Goal: Complete application form: Complete application form

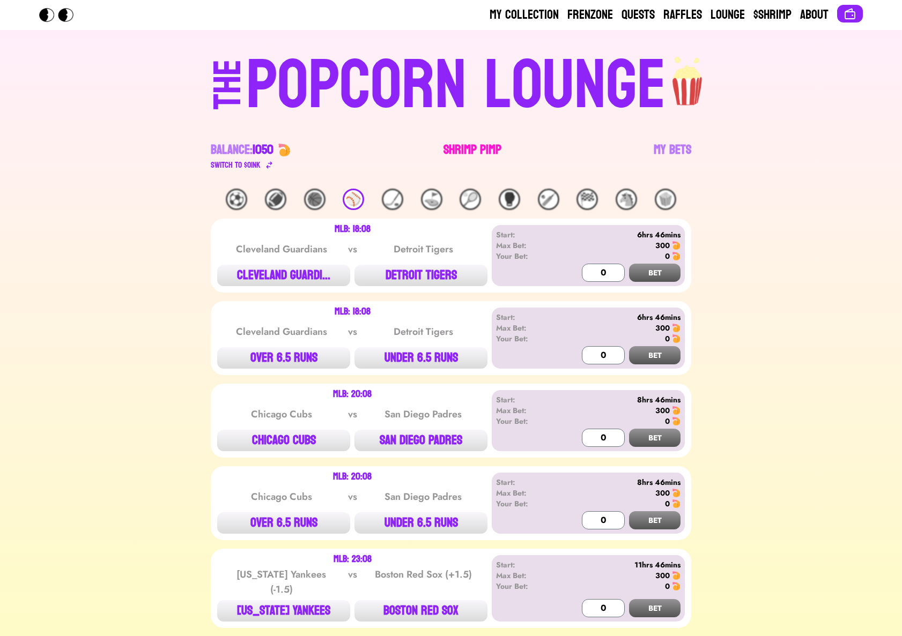
click at [461, 151] on link "Shrimp Pimp" at bounding box center [472, 157] width 58 height 30
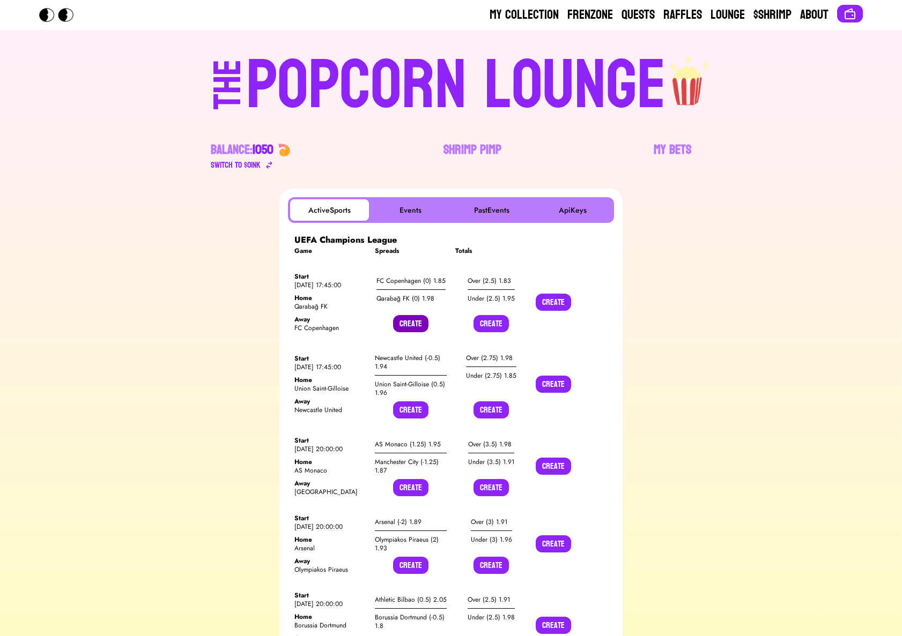
click at [420, 325] on button "Create" at bounding box center [410, 323] width 35 height 17
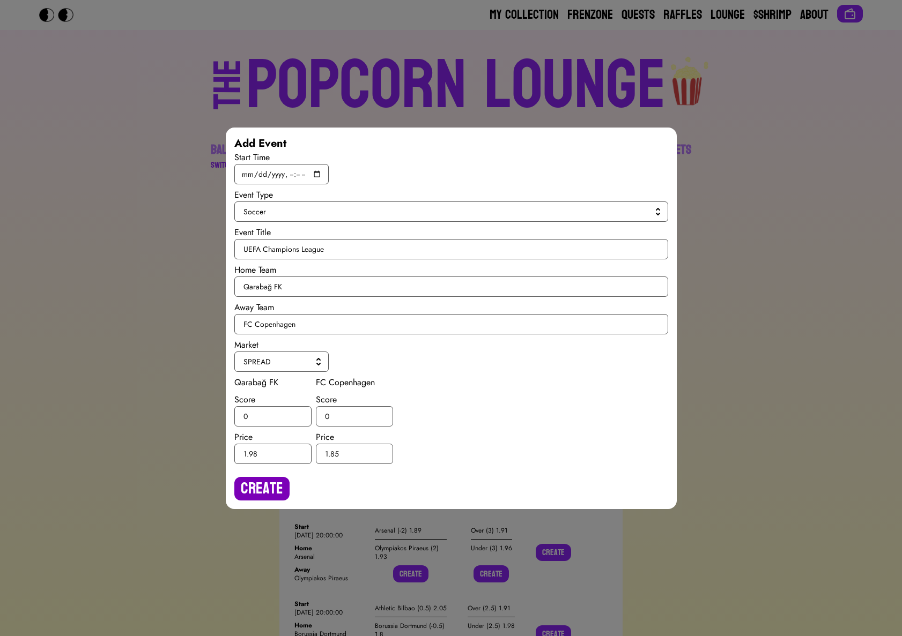
click at [261, 489] on button "Create" at bounding box center [261, 489] width 55 height 24
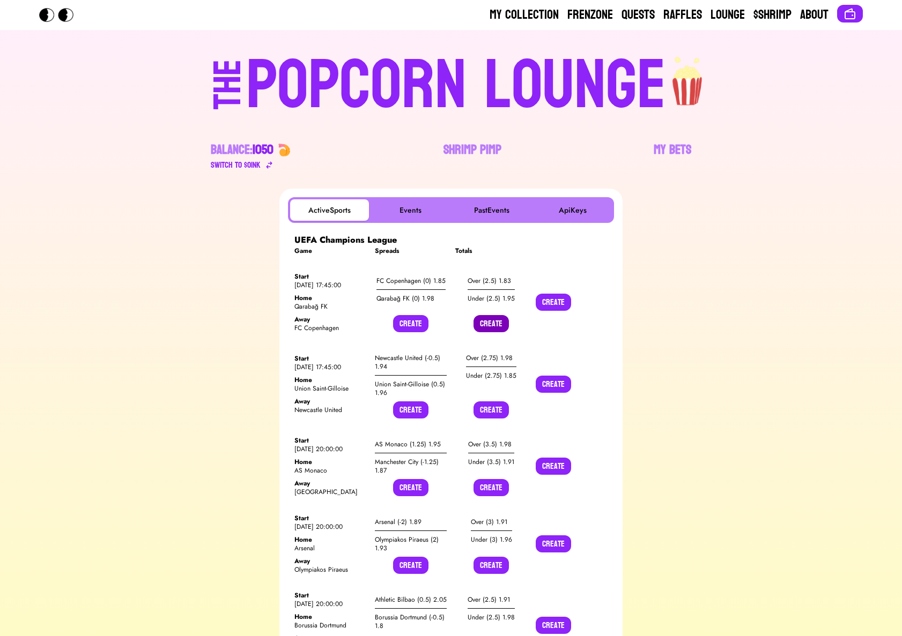
click at [485, 326] on button "Create" at bounding box center [490, 323] width 35 height 17
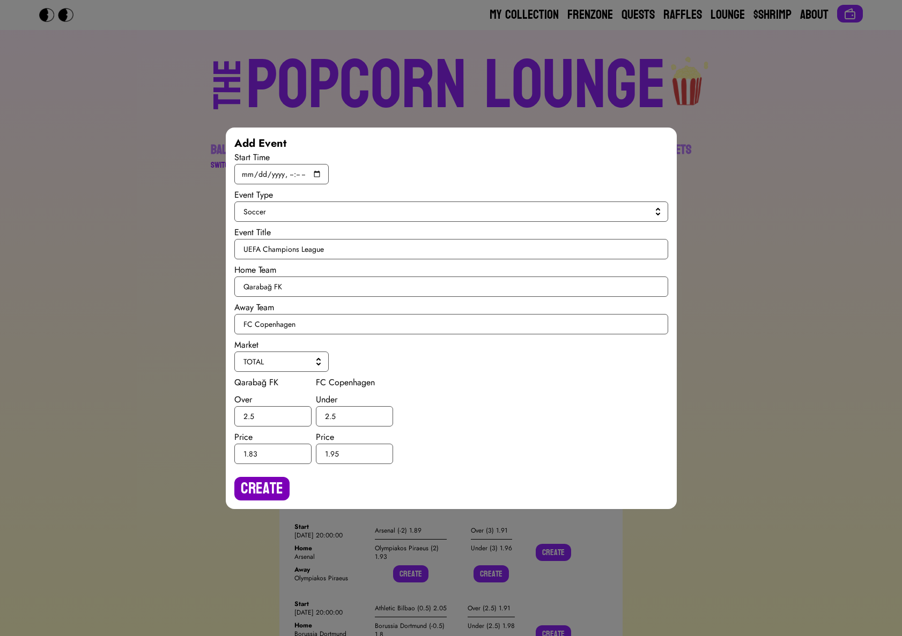
click at [257, 489] on button "Create" at bounding box center [261, 489] width 55 height 24
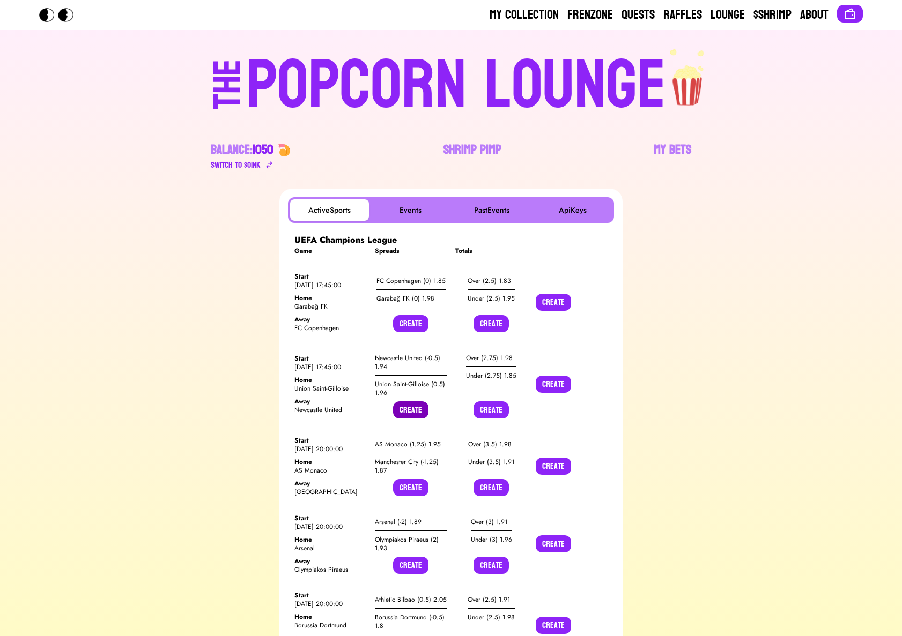
click at [402, 409] on button "Create" at bounding box center [410, 410] width 35 height 17
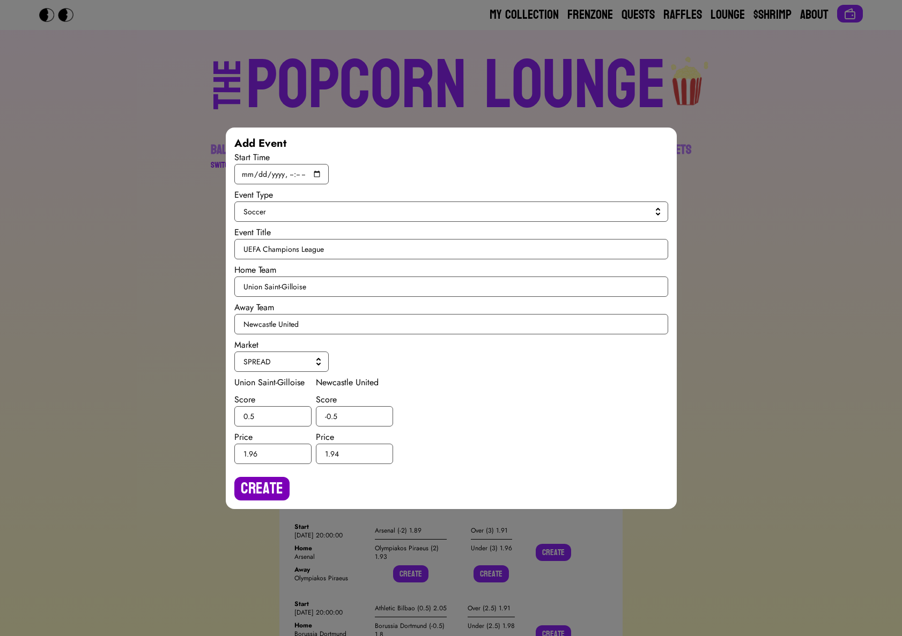
click at [257, 489] on button "Create" at bounding box center [261, 489] width 55 height 24
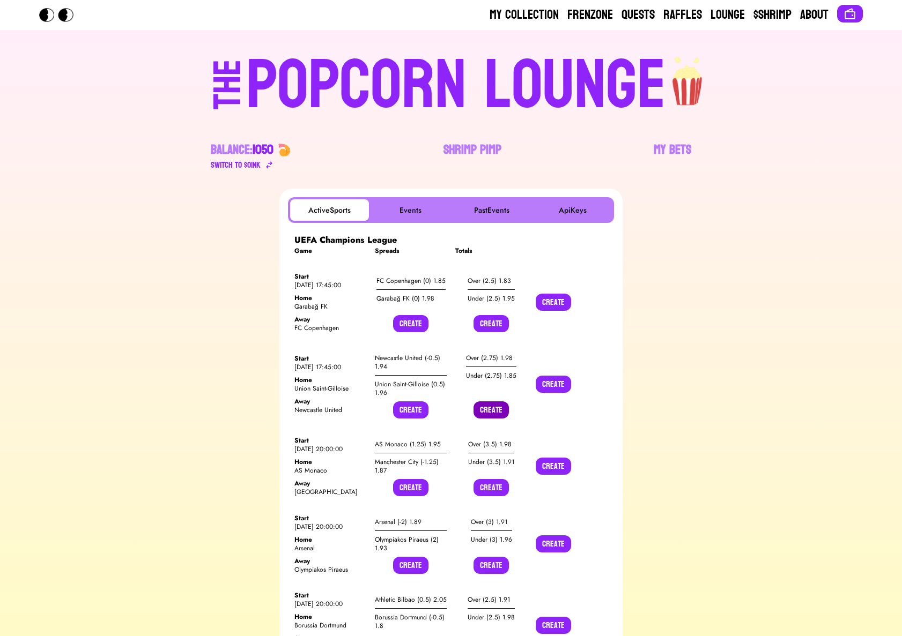
click at [488, 413] on button "Create" at bounding box center [490, 410] width 35 height 17
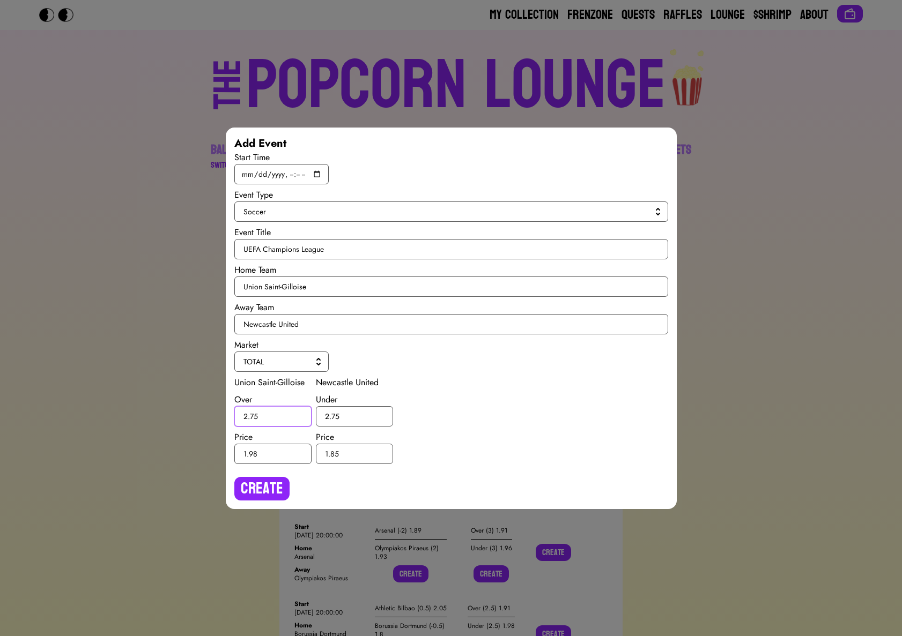
click at [254, 415] on input "2.75" at bounding box center [272, 416] width 77 height 20
type input "2.5"
click at [335, 416] on input "2.75" at bounding box center [354, 416] width 77 height 20
type input "2.5"
click at [268, 489] on button "Create" at bounding box center [261, 489] width 55 height 24
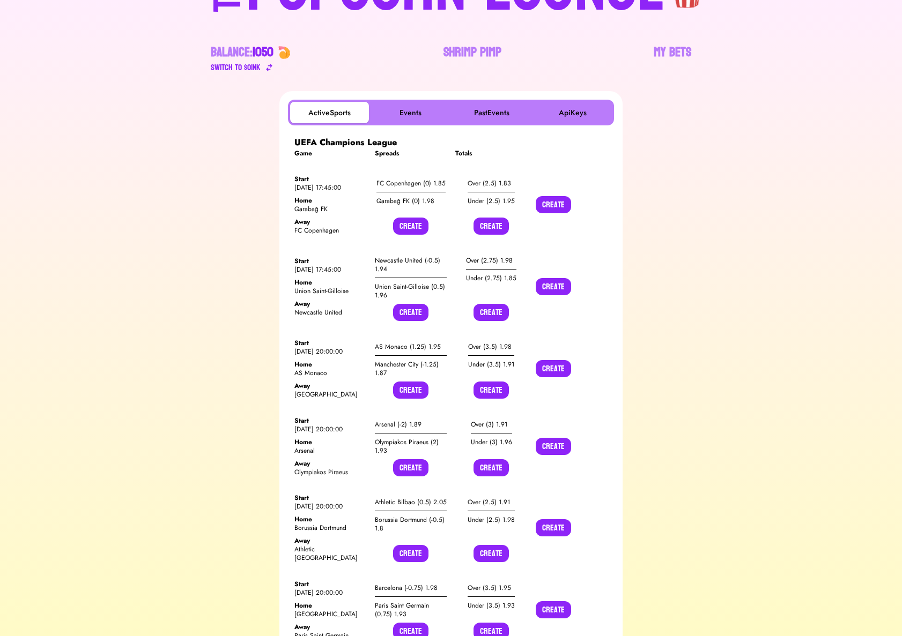
scroll to position [145, 0]
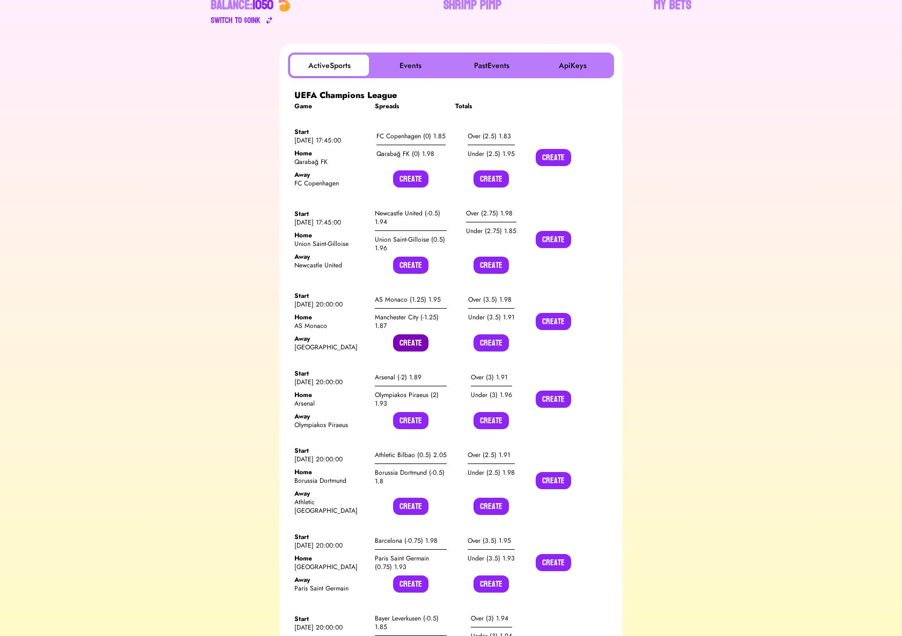
click at [400, 345] on button "Create" at bounding box center [410, 343] width 35 height 17
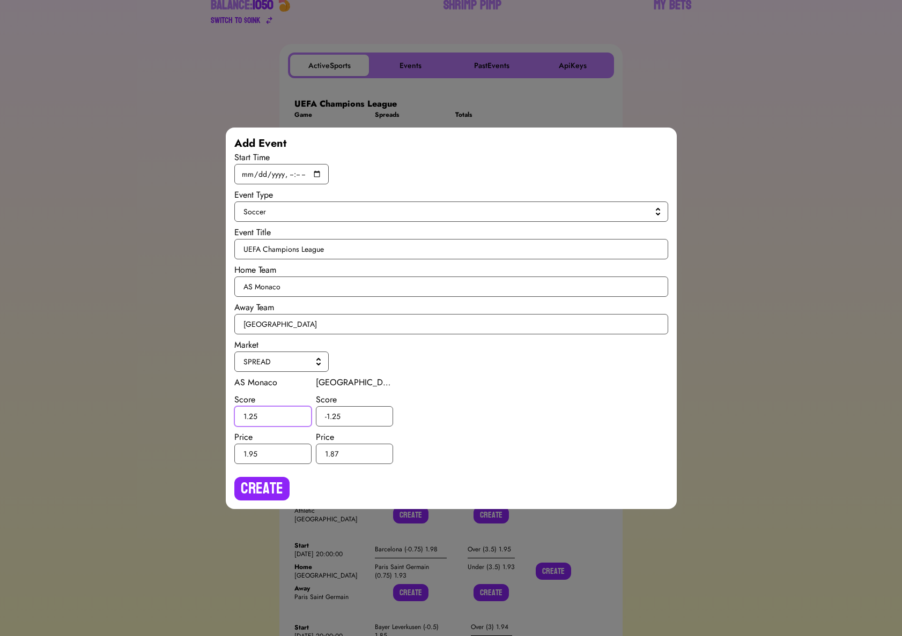
click at [252, 418] on input "1.25" at bounding box center [272, 416] width 77 height 20
type input "1.5"
click at [335, 416] on input "-1.25" at bounding box center [354, 416] width 77 height 20
type input "-1.5"
click at [273, 478] on button "Create" at bounding box center [261, 489] width 55 height 24
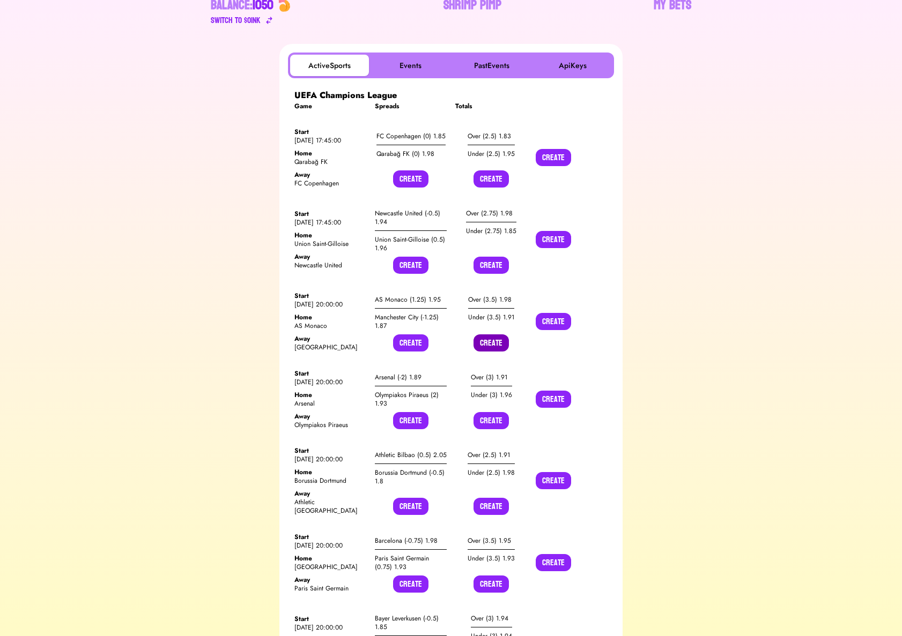
click at [494, 344] on button "Create" at bounding box center [490, 343] width 35 height 17
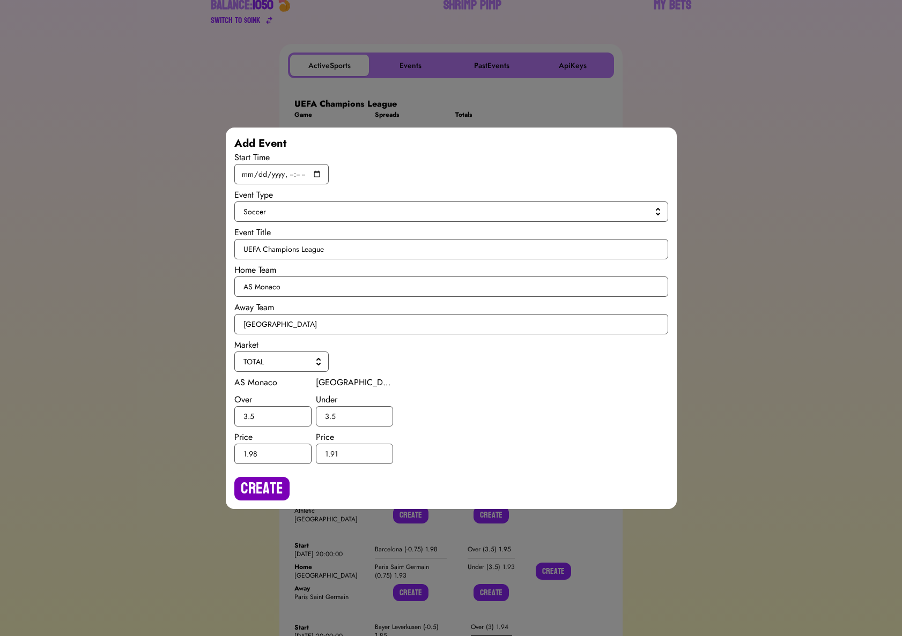
click at [275, 488] on button "Create" at bounding box center [261, 489] width 55 height 24
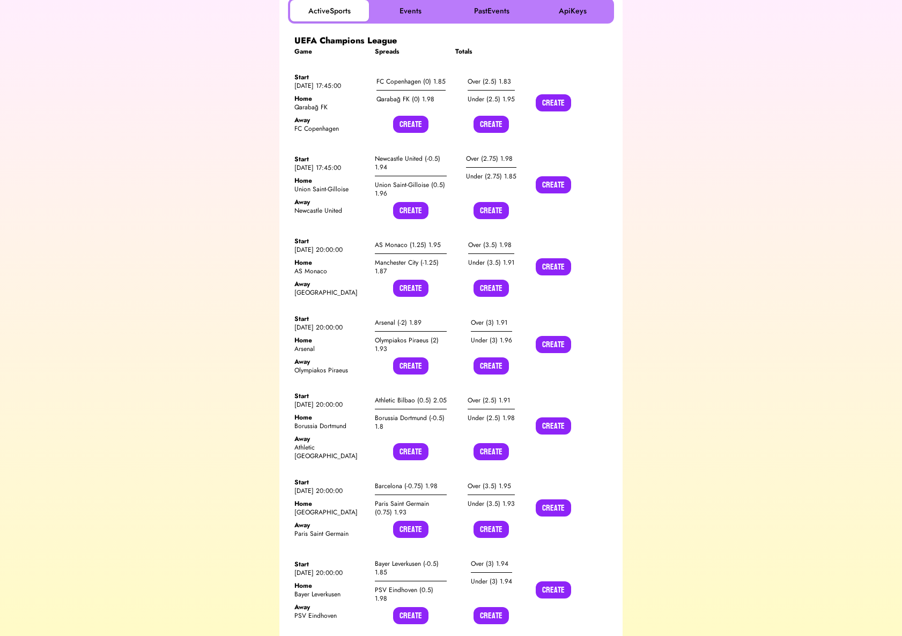
scroll to position [203, 0]
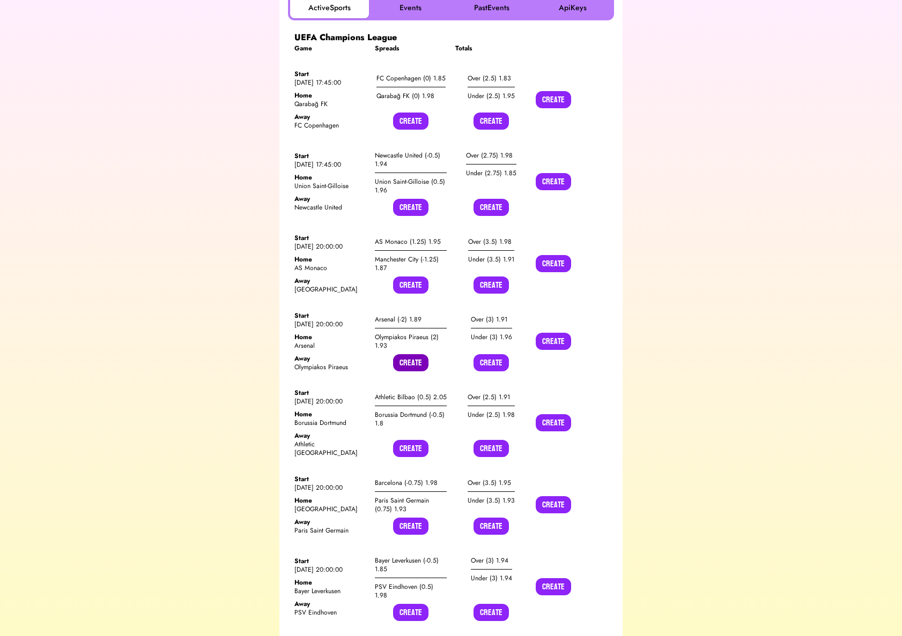
click at [415, 363] on button "Create" at bounding box center [410, 362] width 35 height 17
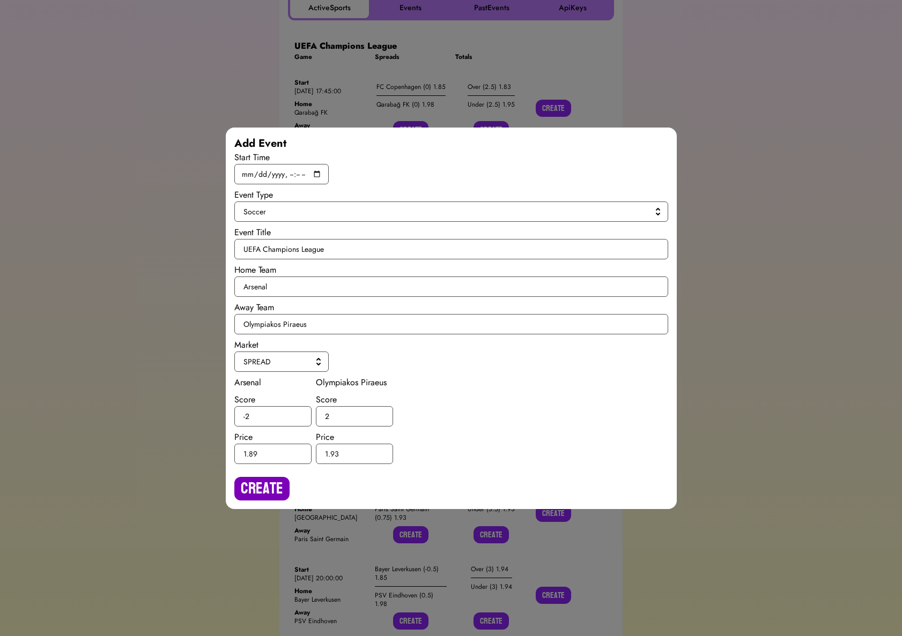
click at [259, 488] on button "Create" at bounding box center [261, 489] width 55 height 24
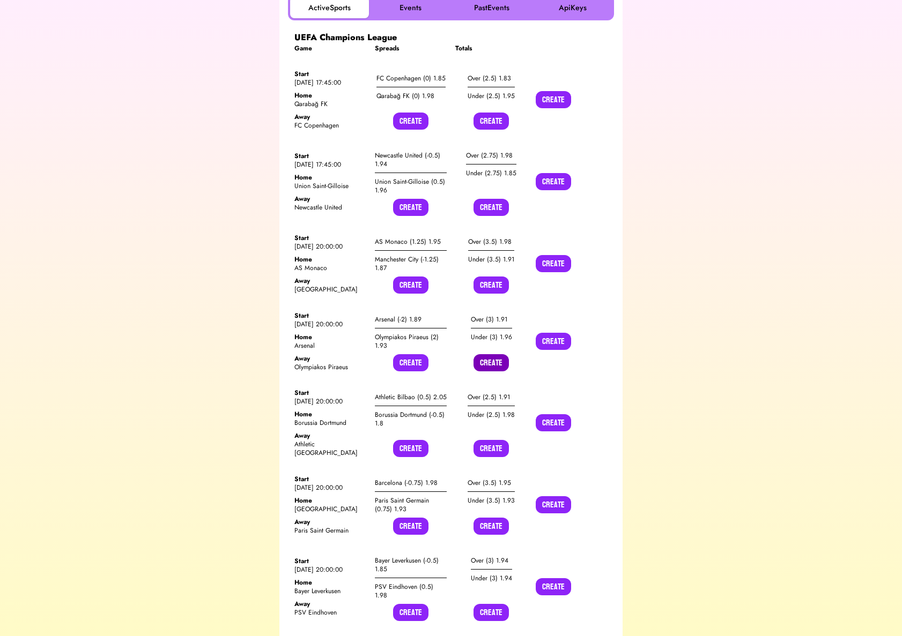
click at [492, 365] on button "Create" at bounding box center [490, 362] width 35 height 17
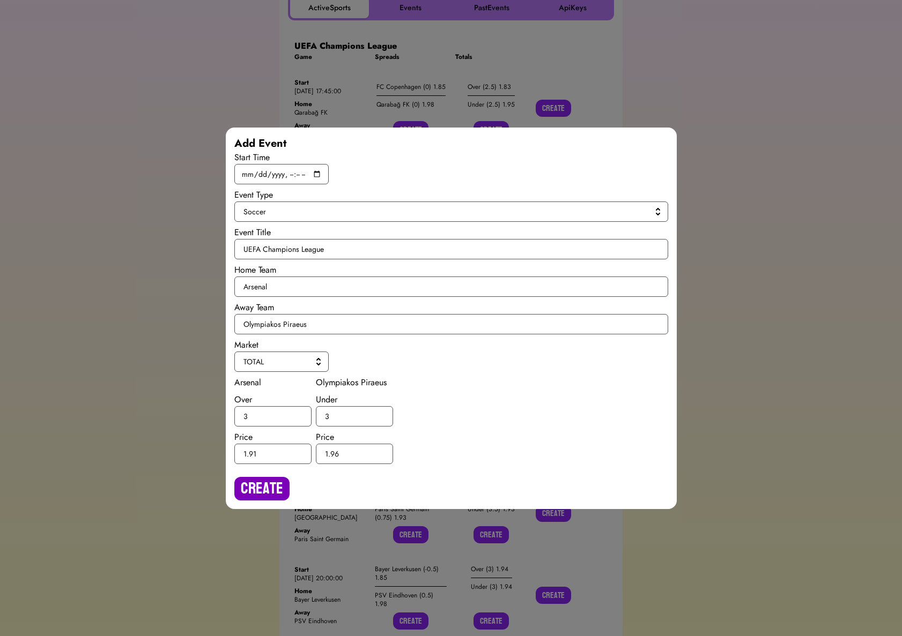
click at [238, 487] on button "Create" at bounding box center [261, 489] width 55 height 24
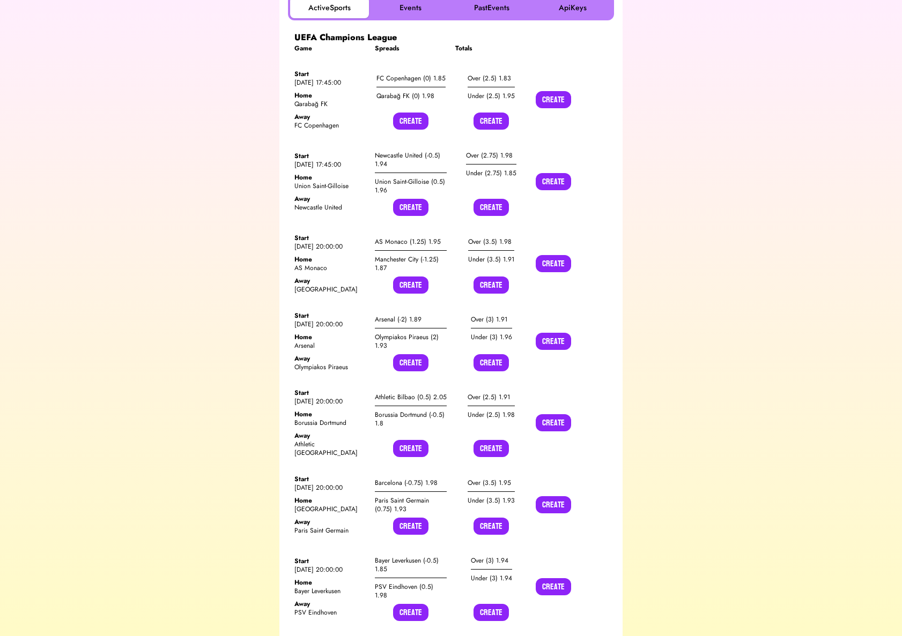
scroll to position [271, 0]
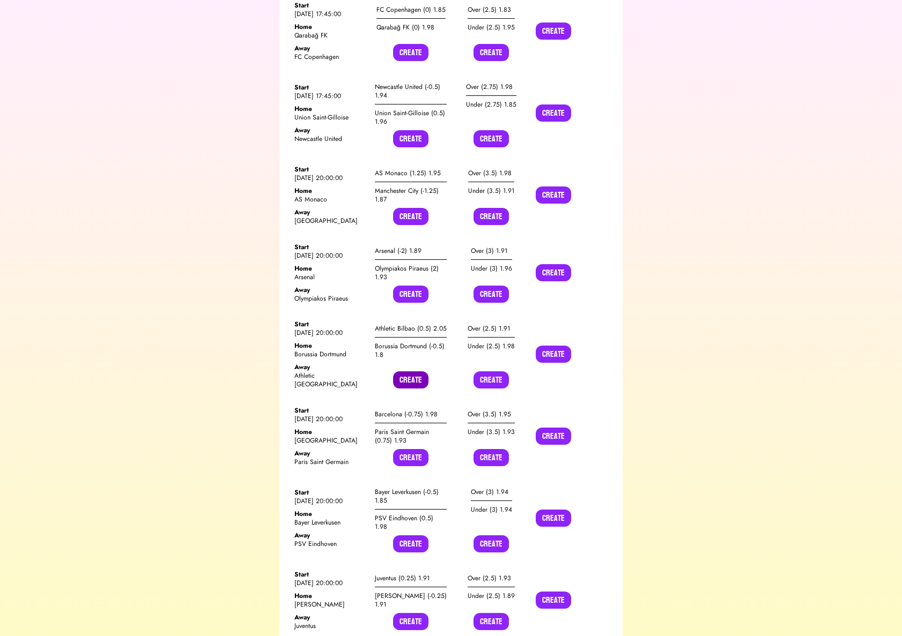
click at [414, 372] on button "Create" at bounding box center [410, 380] width 35 height 17
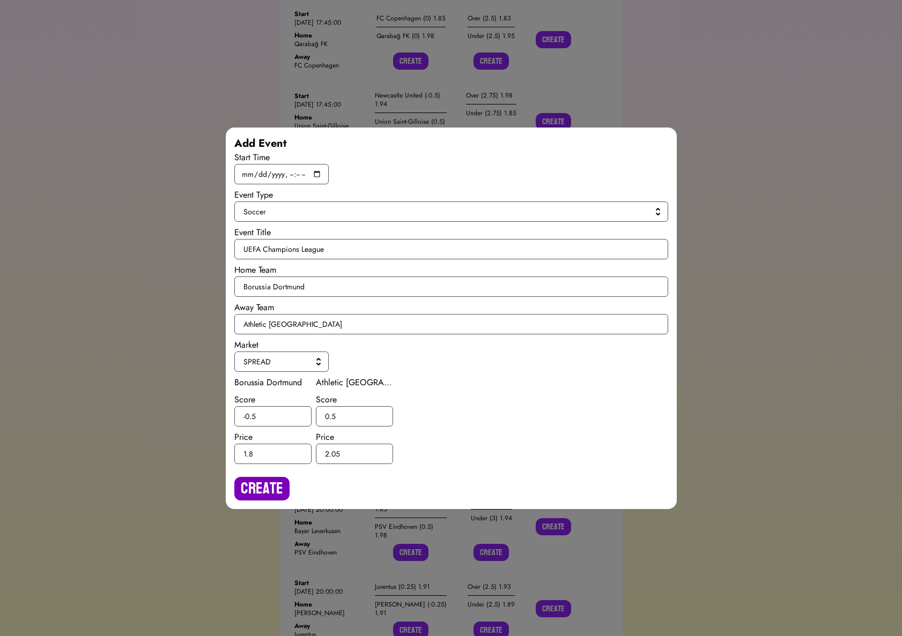
click at [263, 481] on button "Create" at bounding box center [261, 489] width 55 height 24
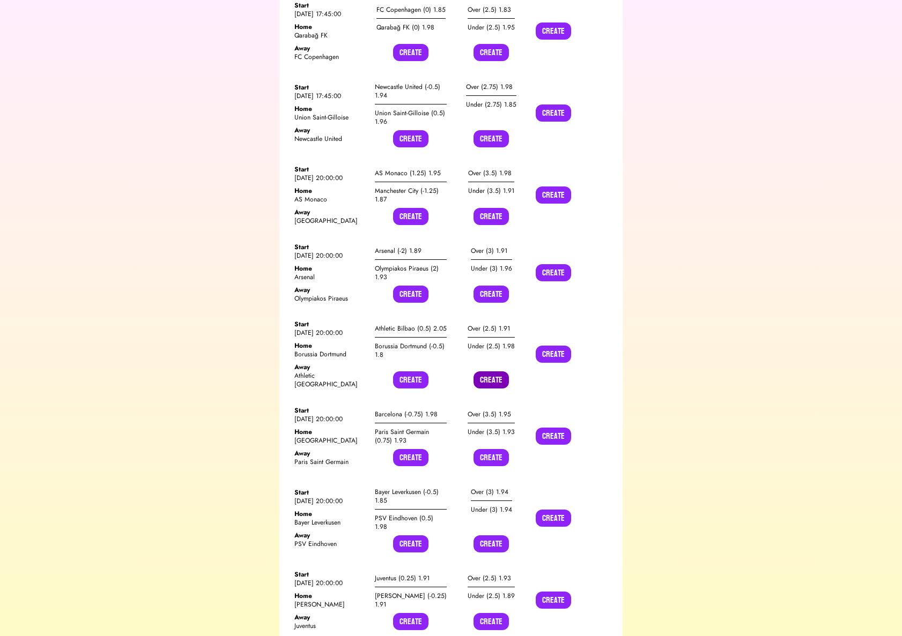
click at [485, 374] on button "Create" at bounding box center [490, 380] width 35 height 17
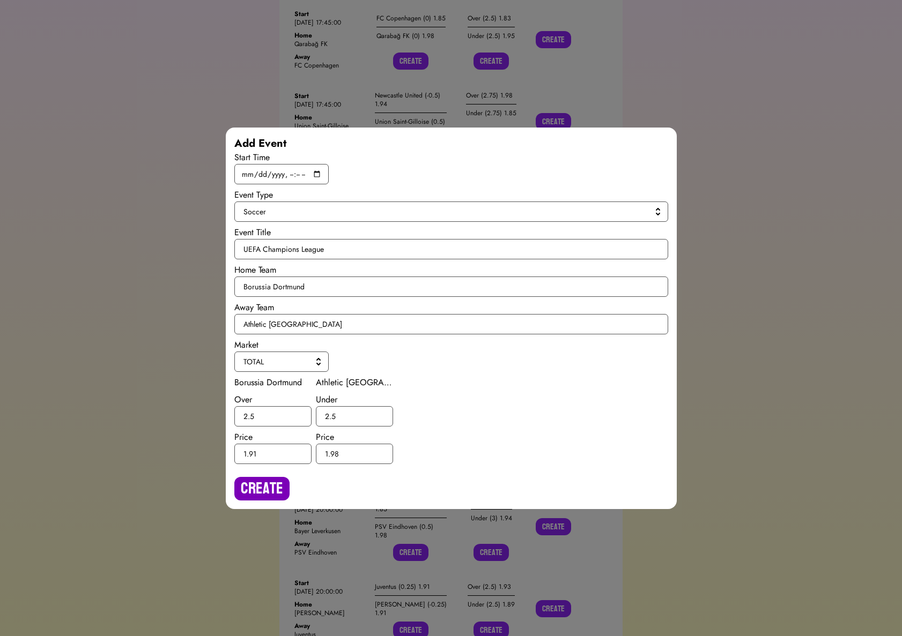
click at [269, 477] on button "Create" at bounding box center [261, 489] width 55 height 24
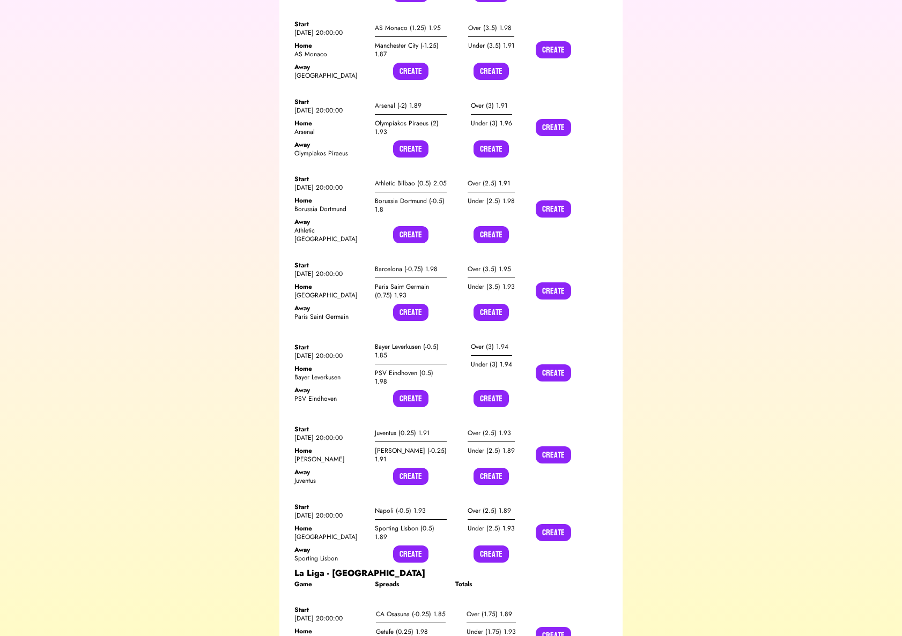
scroll to position [419, 0]
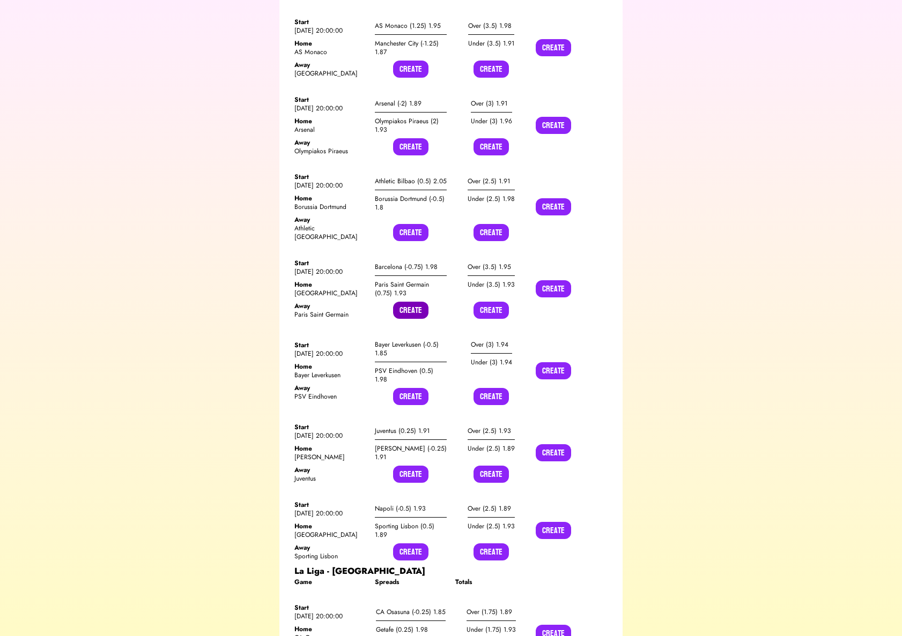
click at [410, 302] on button "Create" at bounding box center [410, 310] width 35 height 17
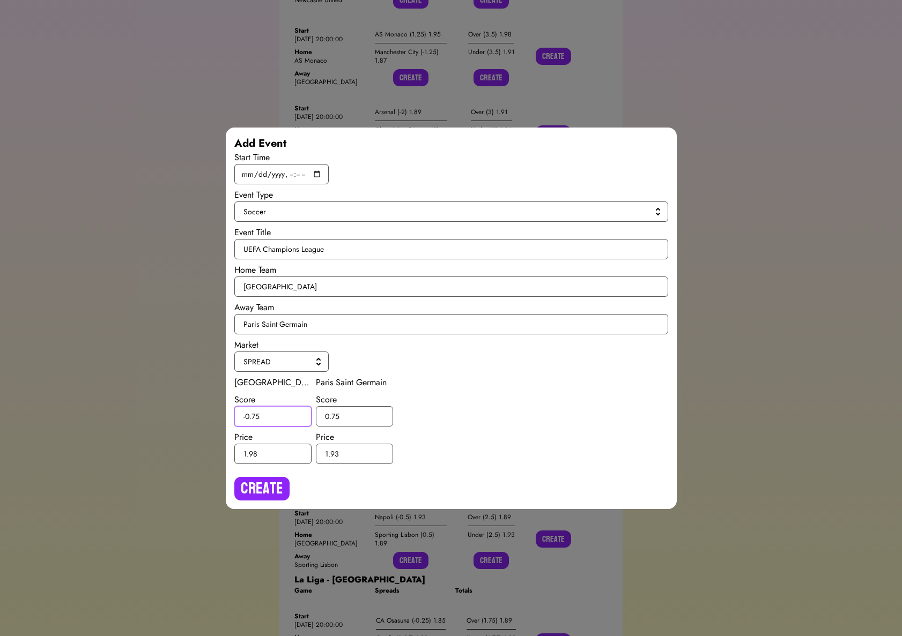
click at [256, 414] on input "-0.75" at bounding box center [272, 416] width 77 height 20
type input "-0.5"
click at [336, 415] on input "0.75" at bounding box center [354, 416] width 77 height 20
type input "0.5"
click at [272, 491] on button "Create" at bounding box center [261, 489] width 55 height 24
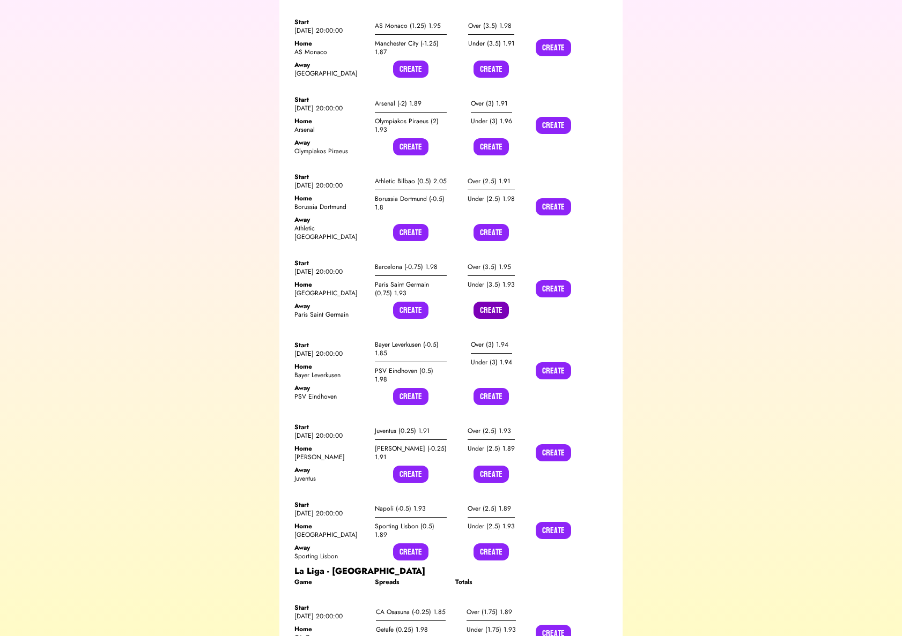
click at [488, 302] on button "Create" at bounding box center [490, 310] width 35 height 17
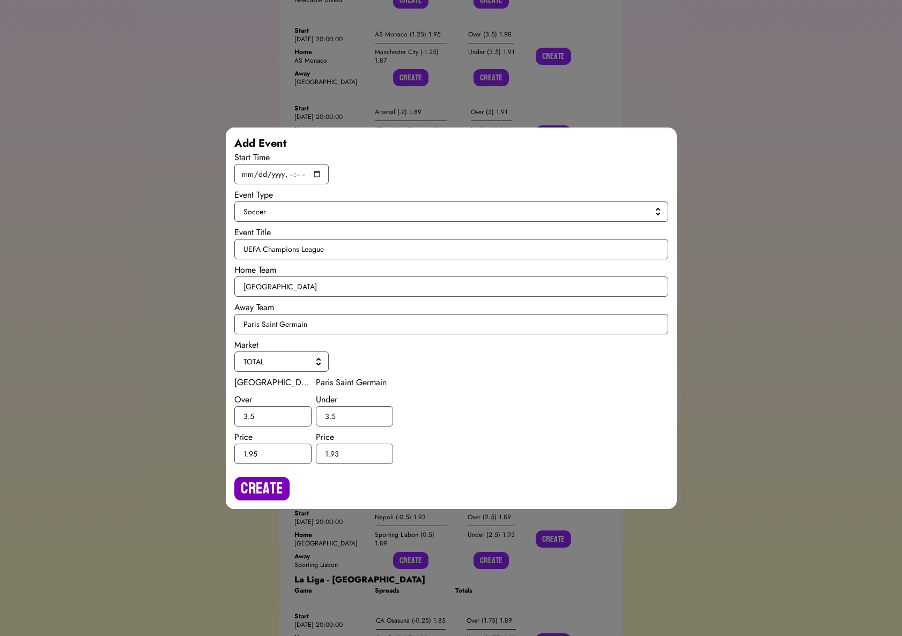
click at [265, 479] on button "Create" at bounding box center [261, 489] width 55 height 24
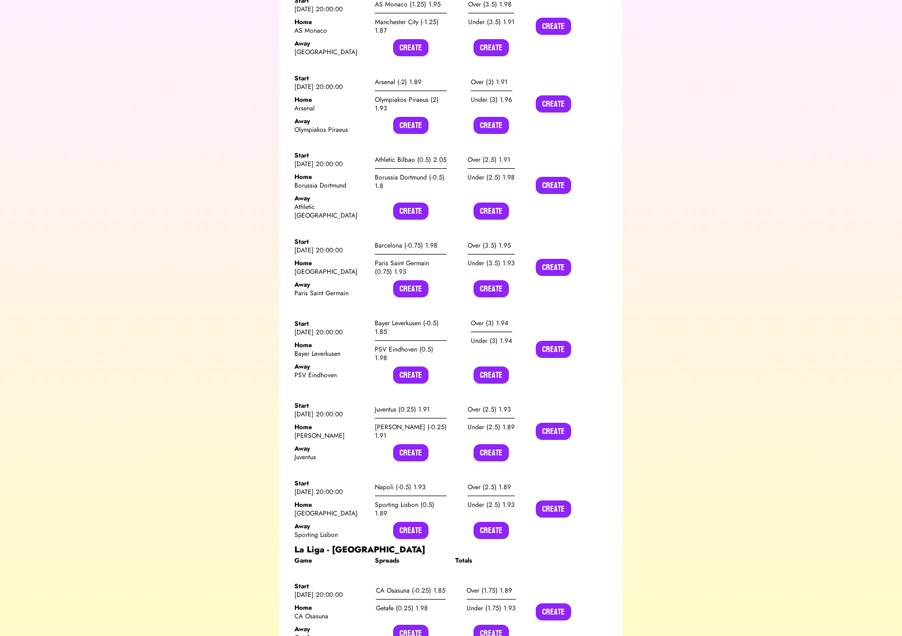
scroll to position [469, 0]
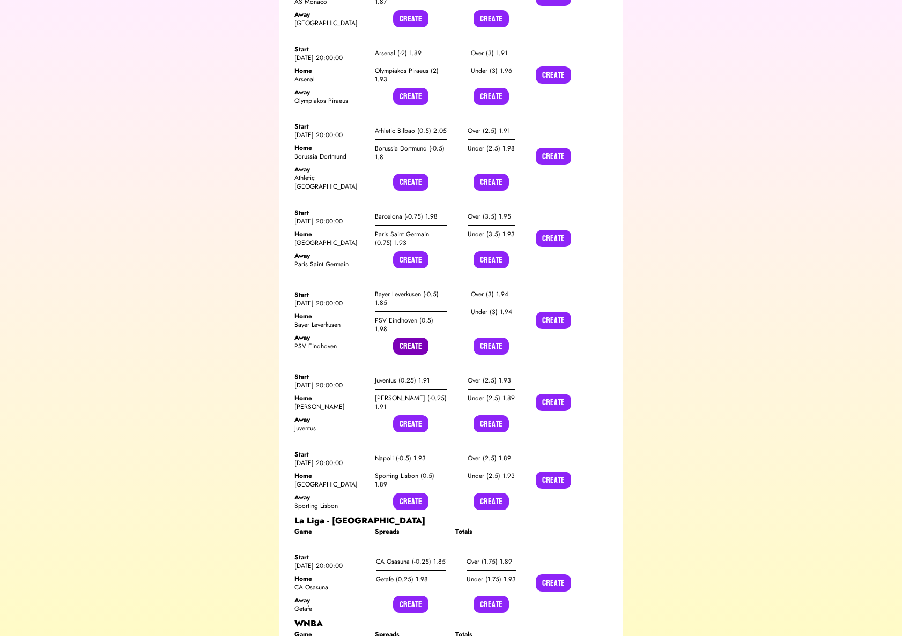
click at [409, 338] on button "Create" at bounding box center [410, 346] width 35 height 17
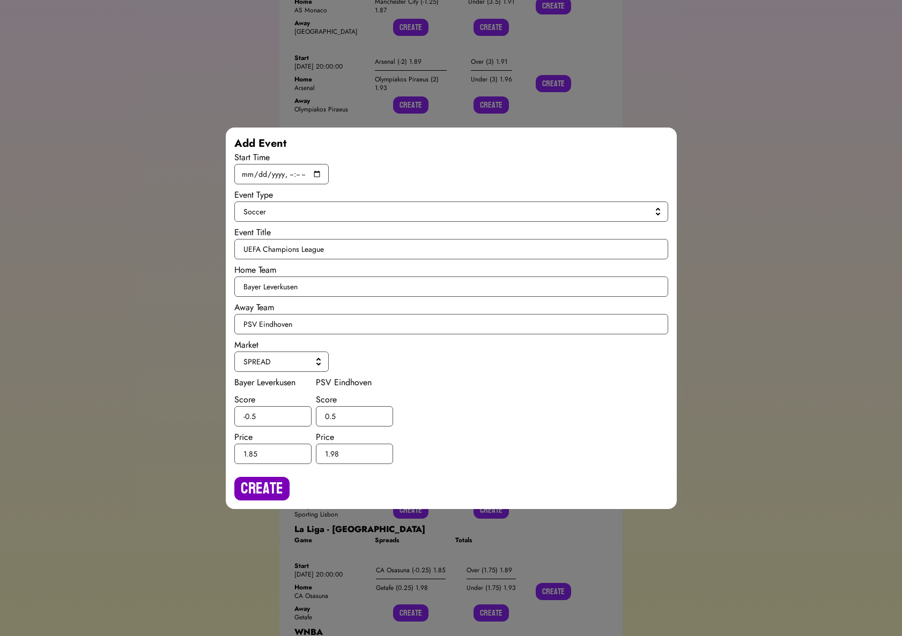
click at [276, 479] on button "Create" at bounding box center [261, 489] width 55 height 24
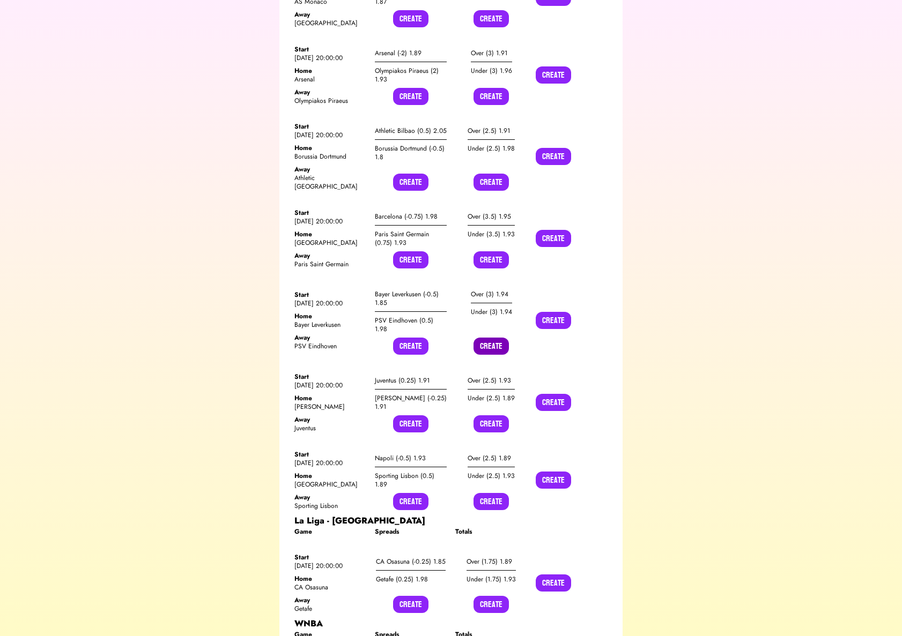
click at [480, 338] on button "Create" at bounding box center [490, 346] width 35 height 17
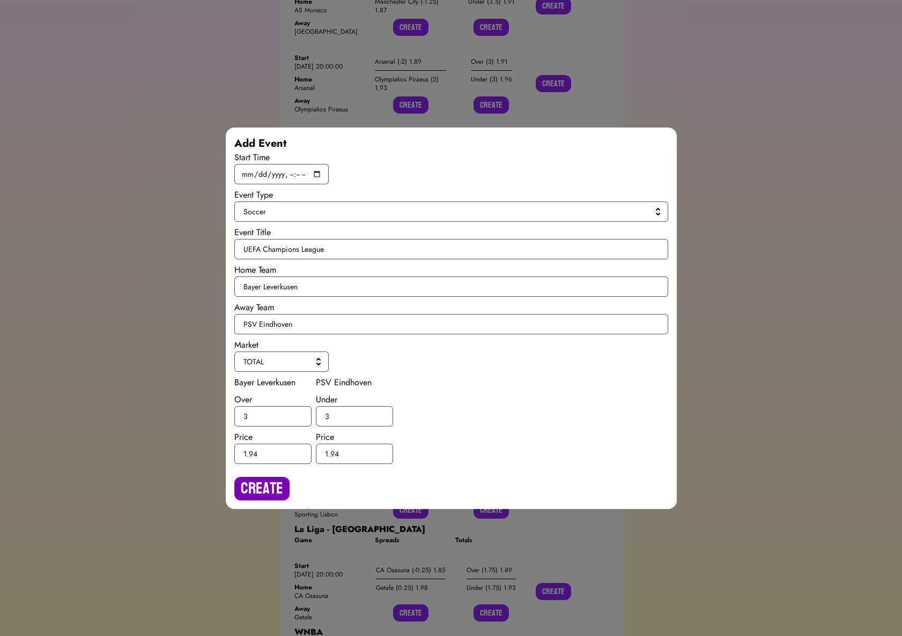
click at [255, 477] on button "Create" at bounding box center [261, 489] width 55 height 24
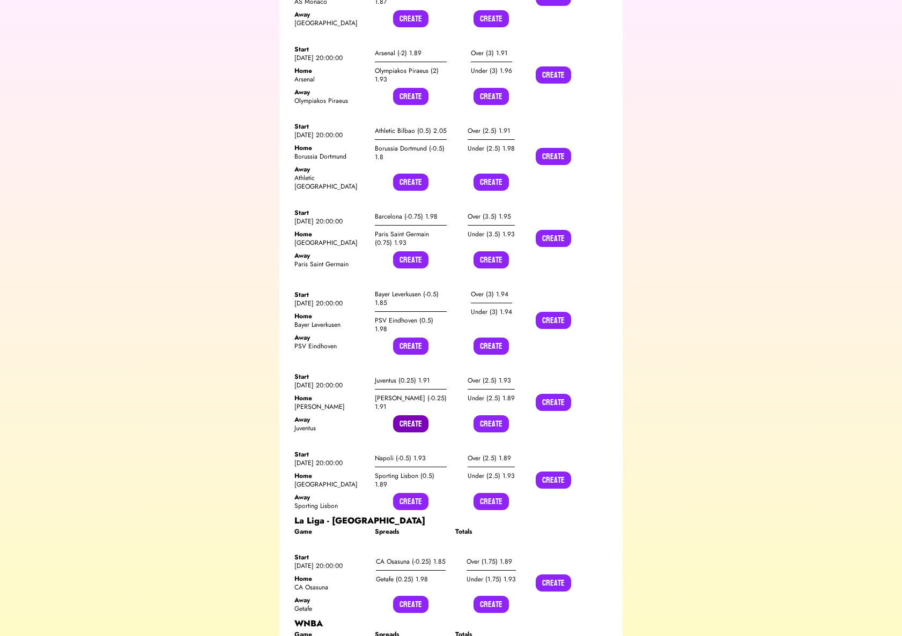
click at [403, 416] on button "Create" at bounding box center [410, 424] width 35 height 17
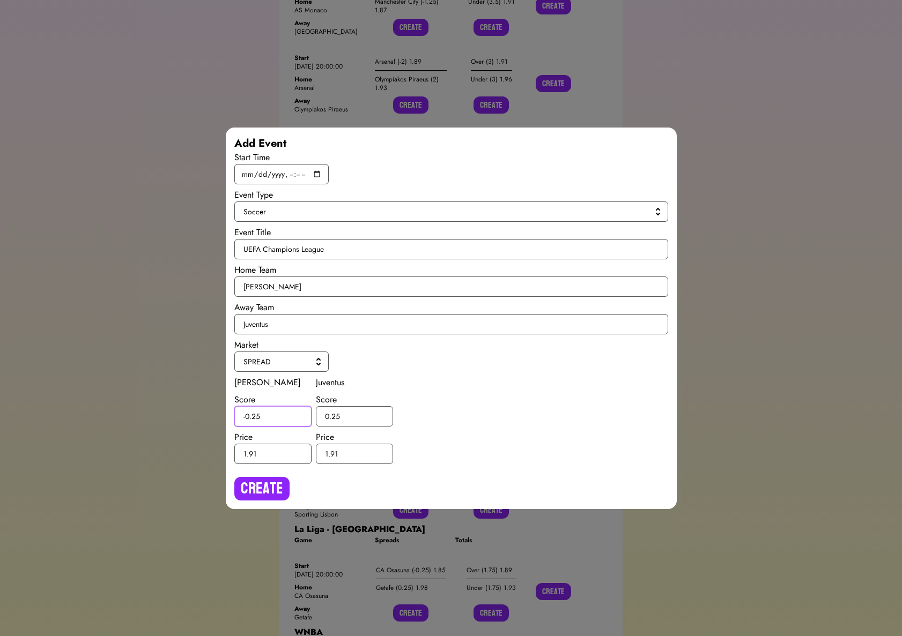
click at [258, 414] on input "-0.25" at bounding box center [272, 416] width 77 height 20
click at [257, 416] on input "-0.25" at bounding box center [272, 416] width 77 height 20
type input "-0.5"
click at [335, 415] on input "0.25" at bounding box center [354, 416] width 77 height 20
type input "0.5"
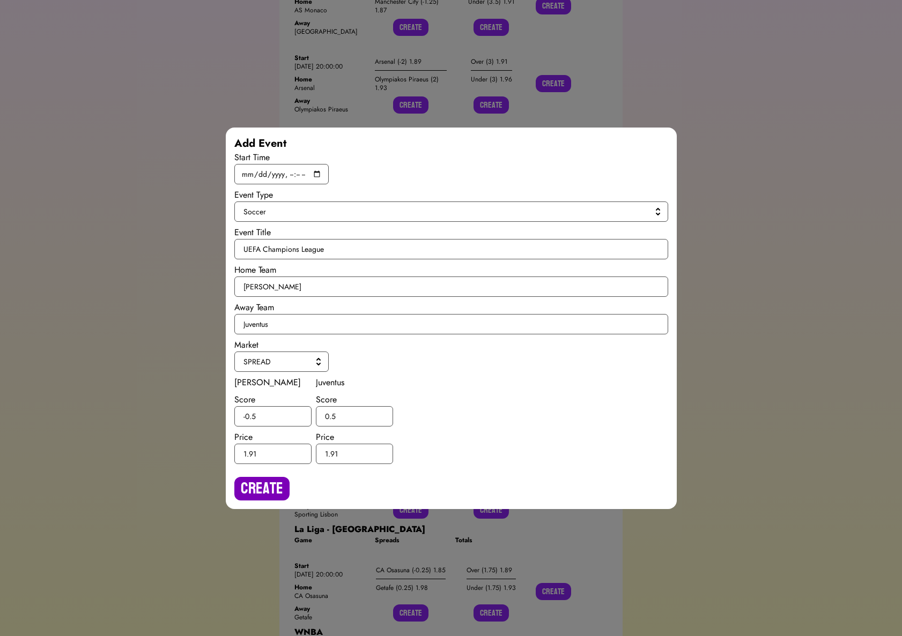
click at [263, 492] on button "Create" at bounding box center [261, 489] width 55 height 24
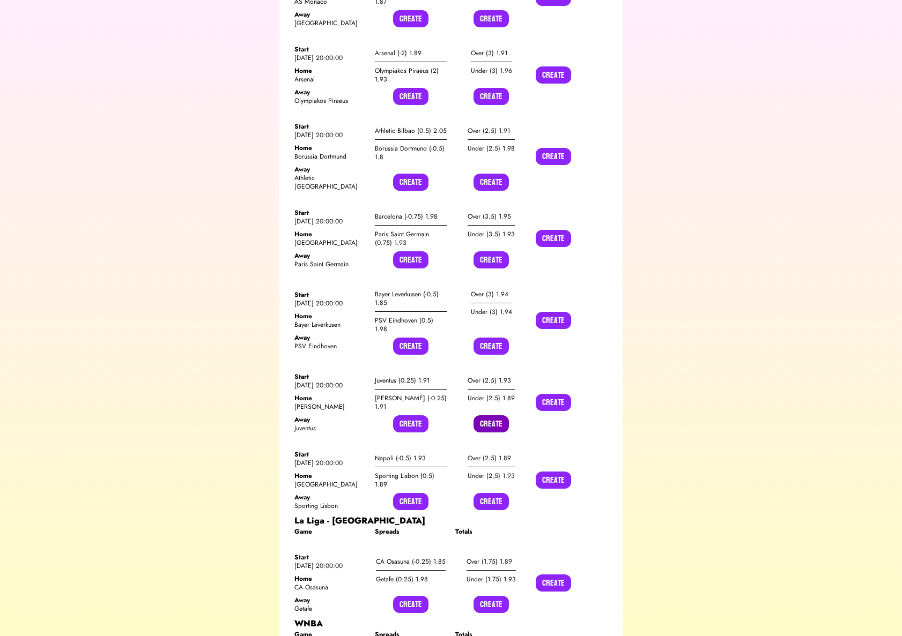
click at [478, 416] on button "Create" at bounding box center [490, 424] width 35 height 17
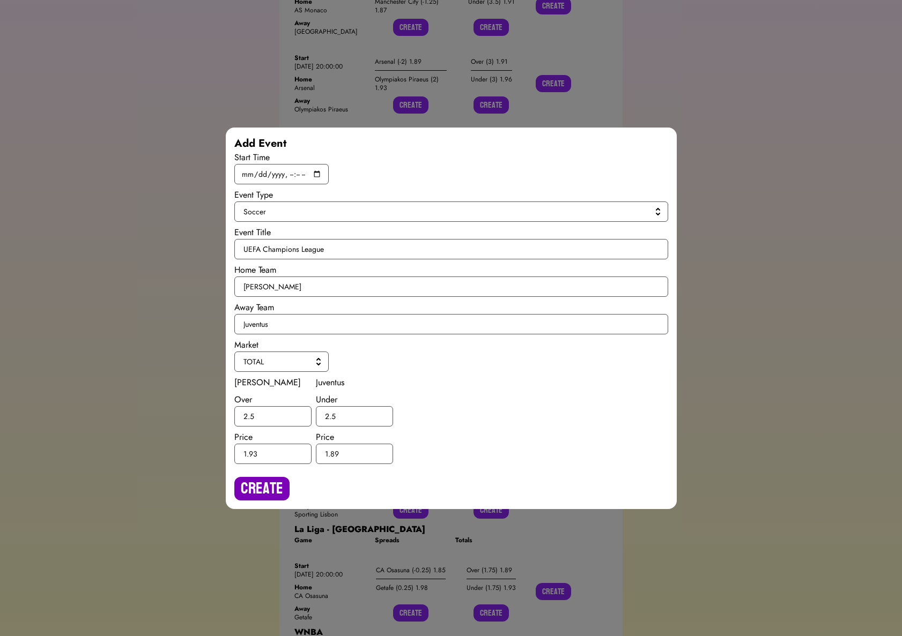
click at [254, 485] on button "Create" at bounding box center [261, 489] width 55 height 24
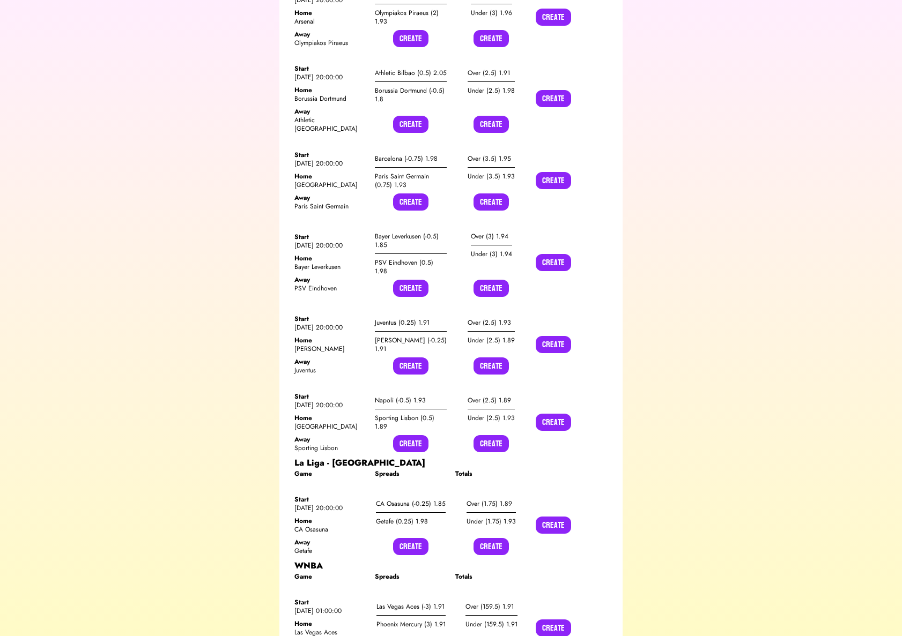
scroll to position [530, 0]
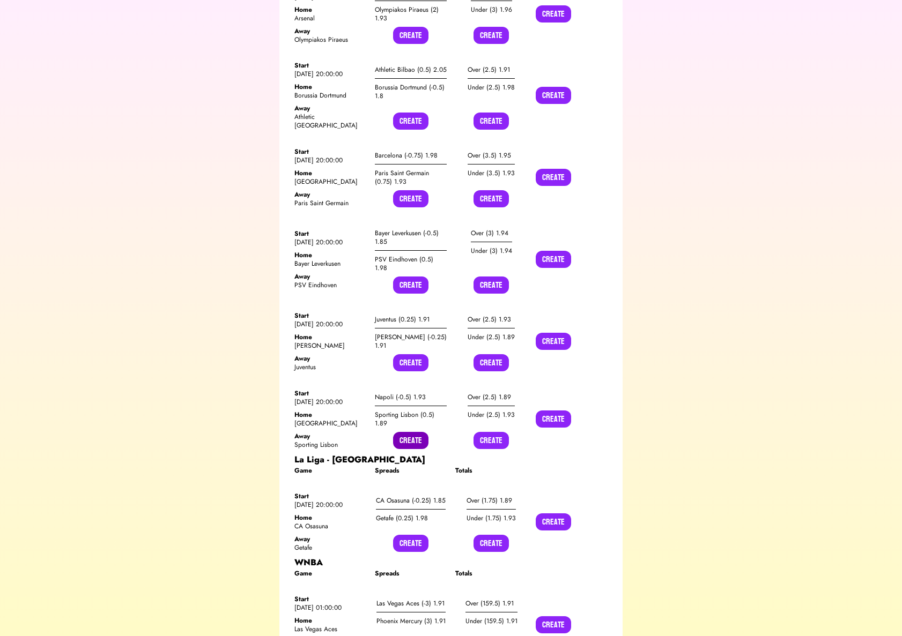
click at [420, 432] on button "Create" at bounding box center [410, 440] width 35 height 17
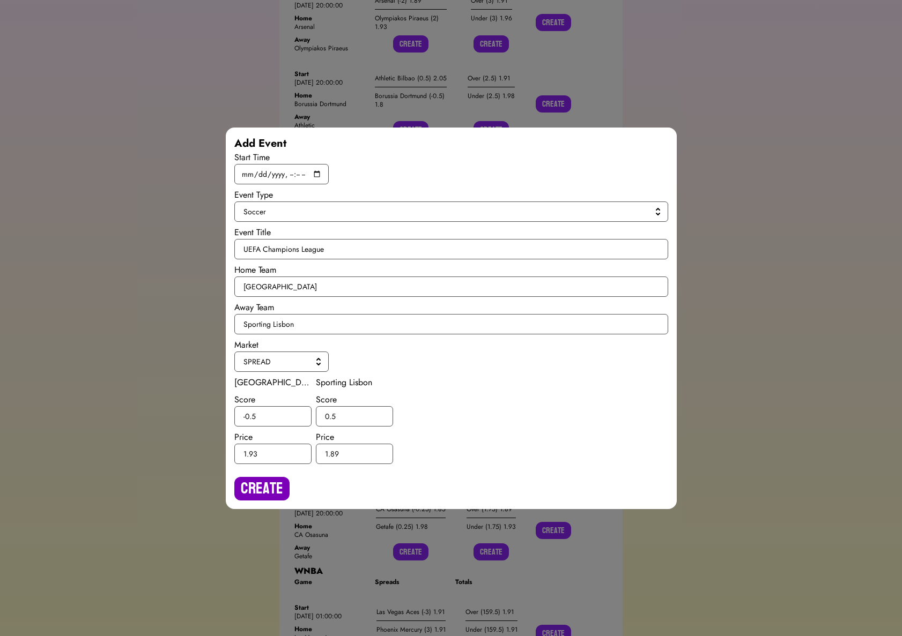
click at [287, 484] on button "Create" at bounding box center [261, 489] width 55 height 24
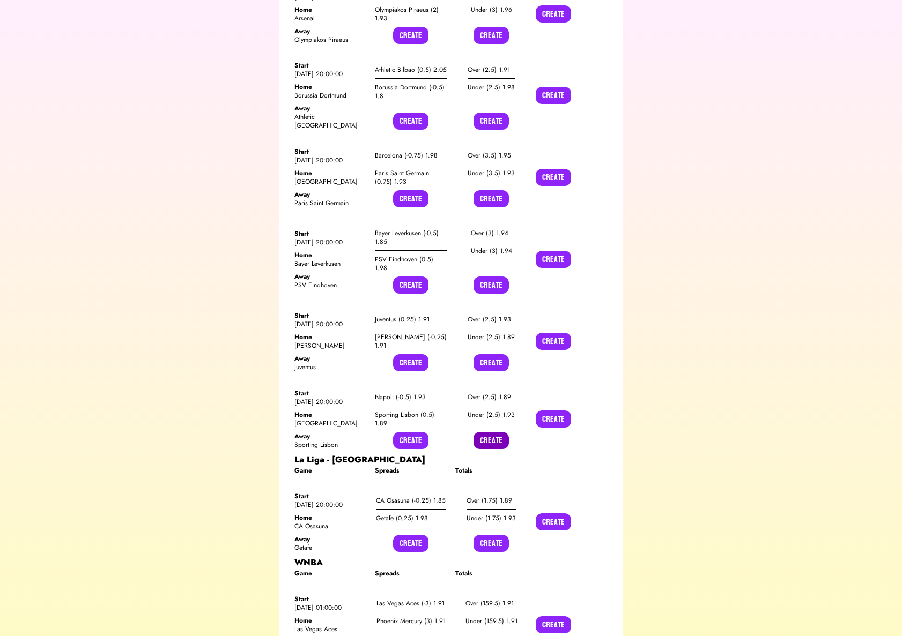
click at [489, 432] on button "Create" at bounding box center [490, 440] width 35 height 17
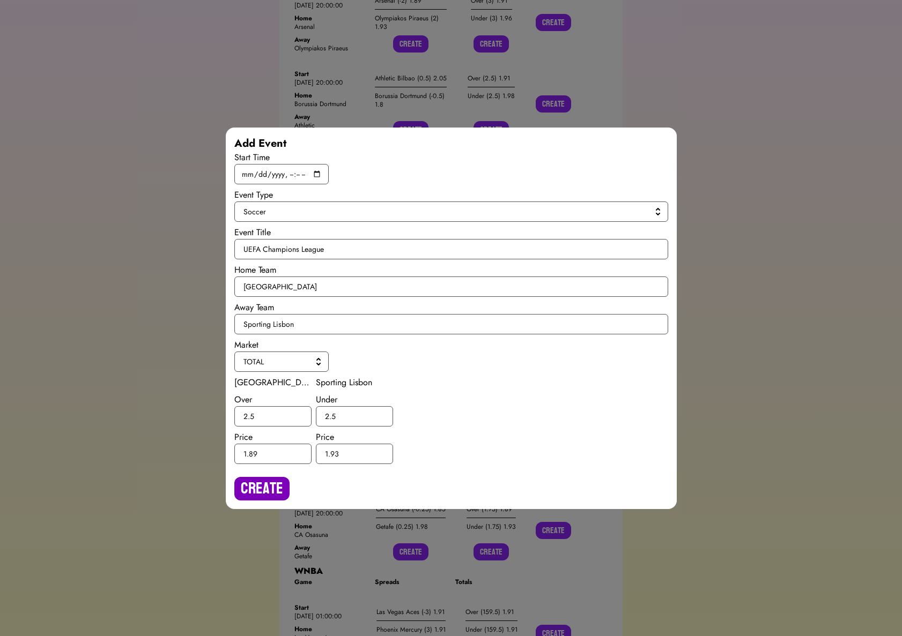
click at [260, 496] on button "Create" at bounding box center [261, 489] width 55 height 24
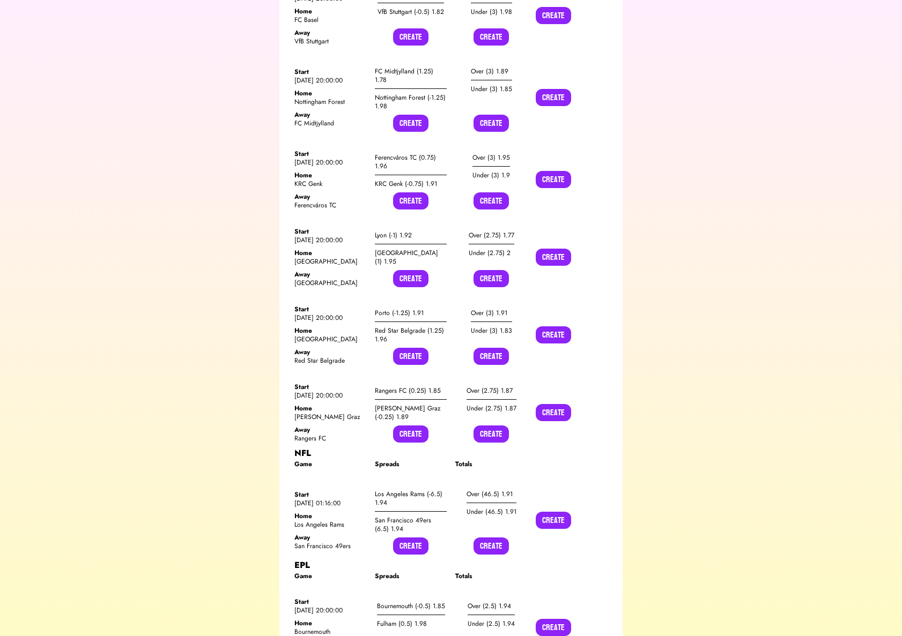
scroll to position [6487, 0]
